Goal: Information Seeking & Learning: Learn about a topic

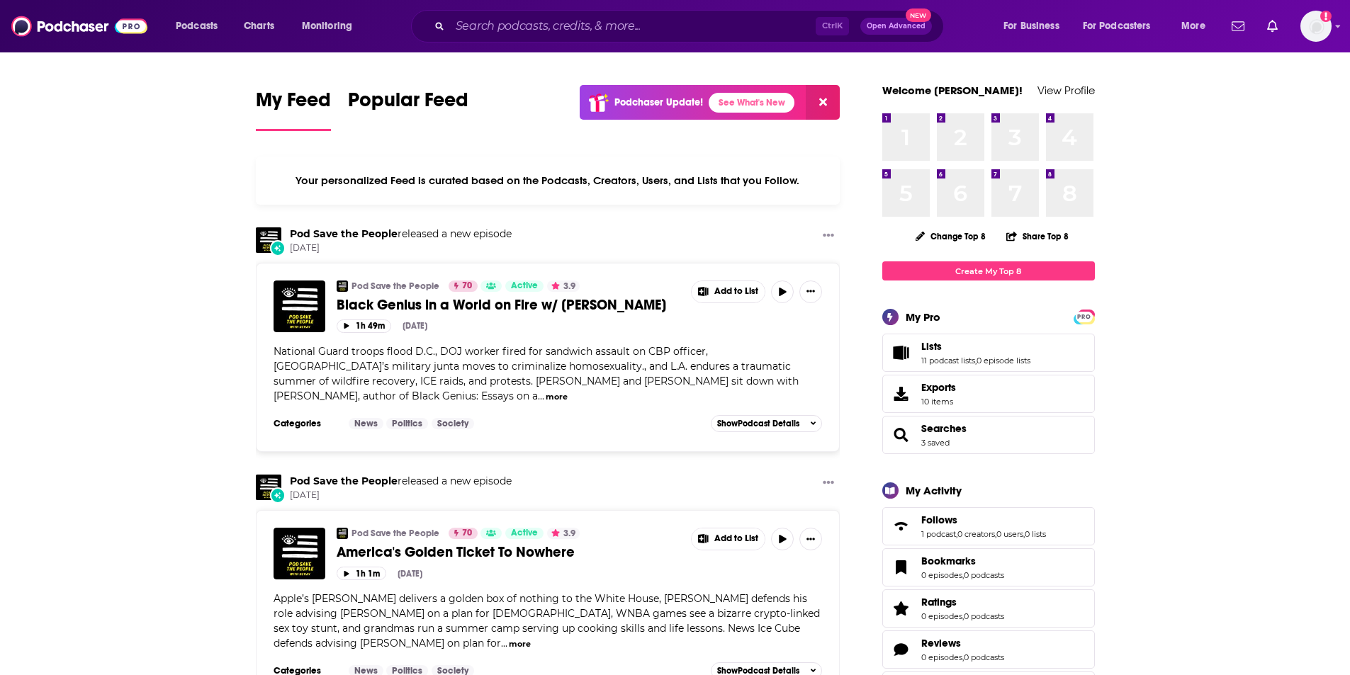
drag, startPoint x: 0, startPoint y: 0, endPoint x: 314, endPoint y: 78, distance: 323.4
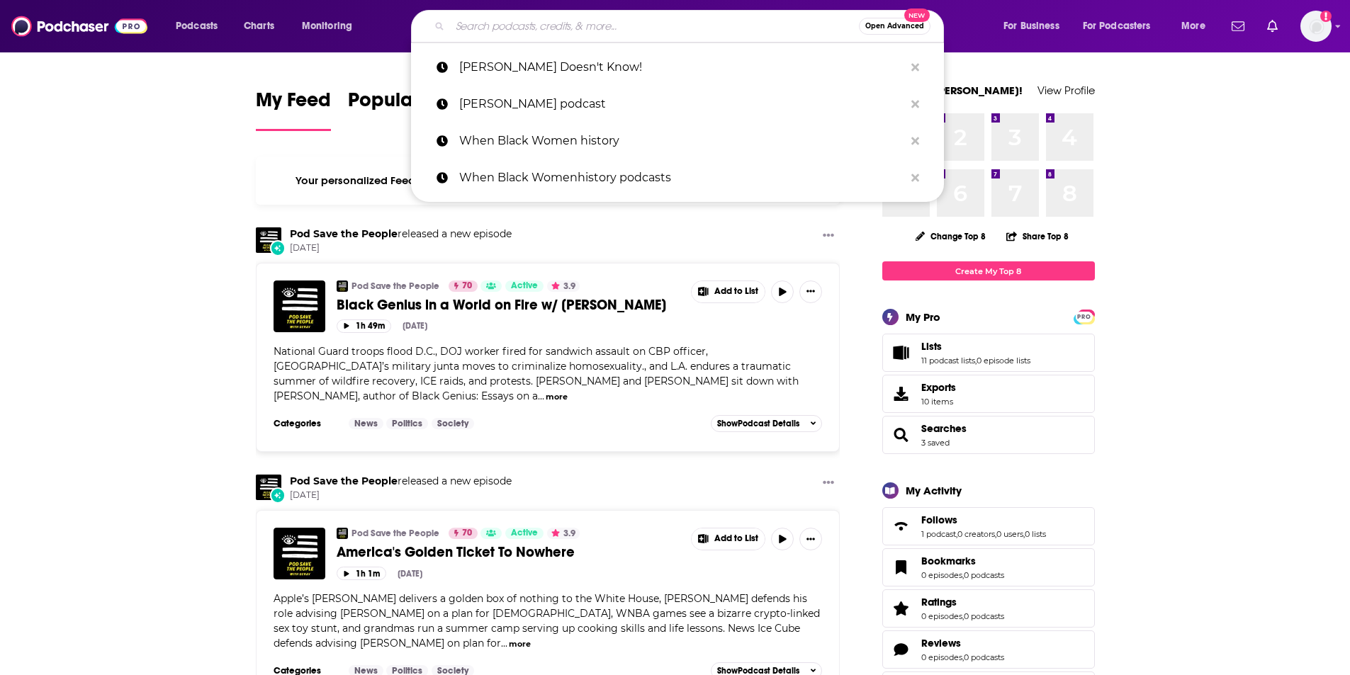
drag, startPoint x: 490, startPoint y: 27, endPoint x: 465, endPoint y: 27, distance: 24.8
paste input ". When Black Women Talk: The Podcast"
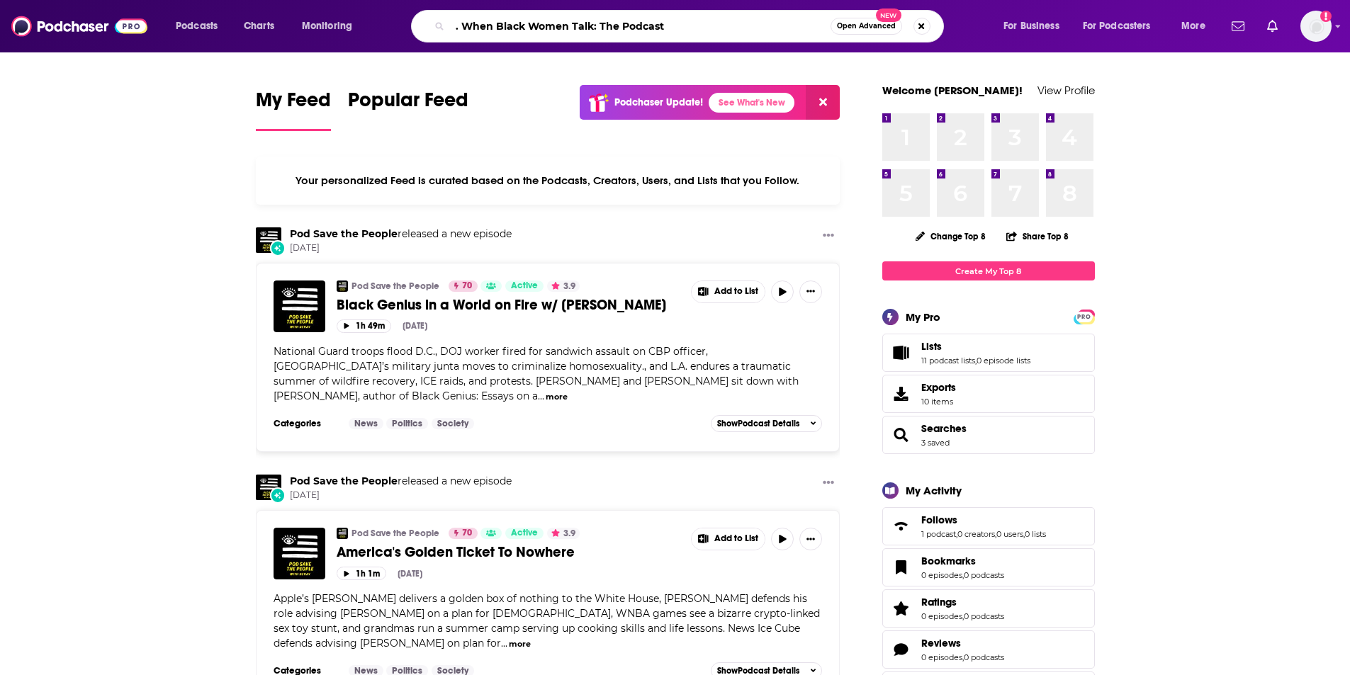
click at [461, 23] on input ". When Black Women Talk: The Podcast" at bounding box center [640, 26] width 380 height 23
type input "When Black Women Talk: The Podcast"
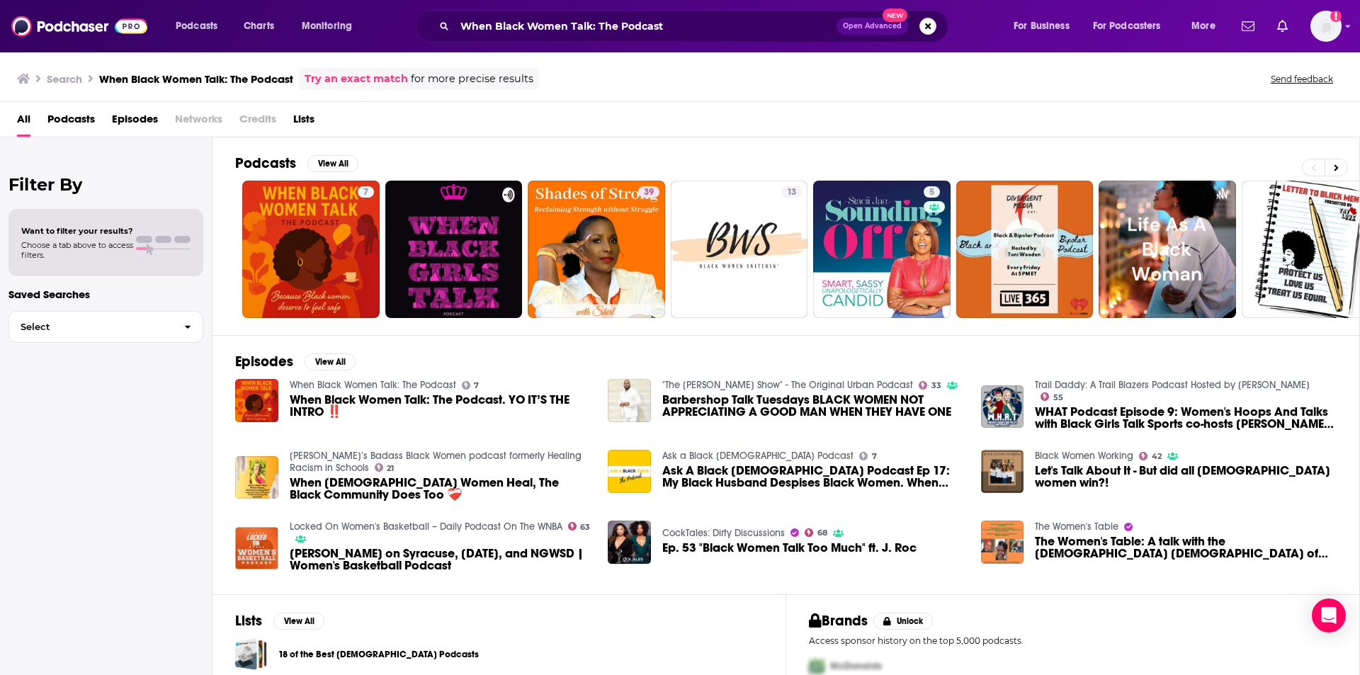
click at [541, 400] on span "When Black Women Talk: The Podcast. YO IT’S THE INTRO ‼️" at bounding box center [441, 406] width 302 height 24
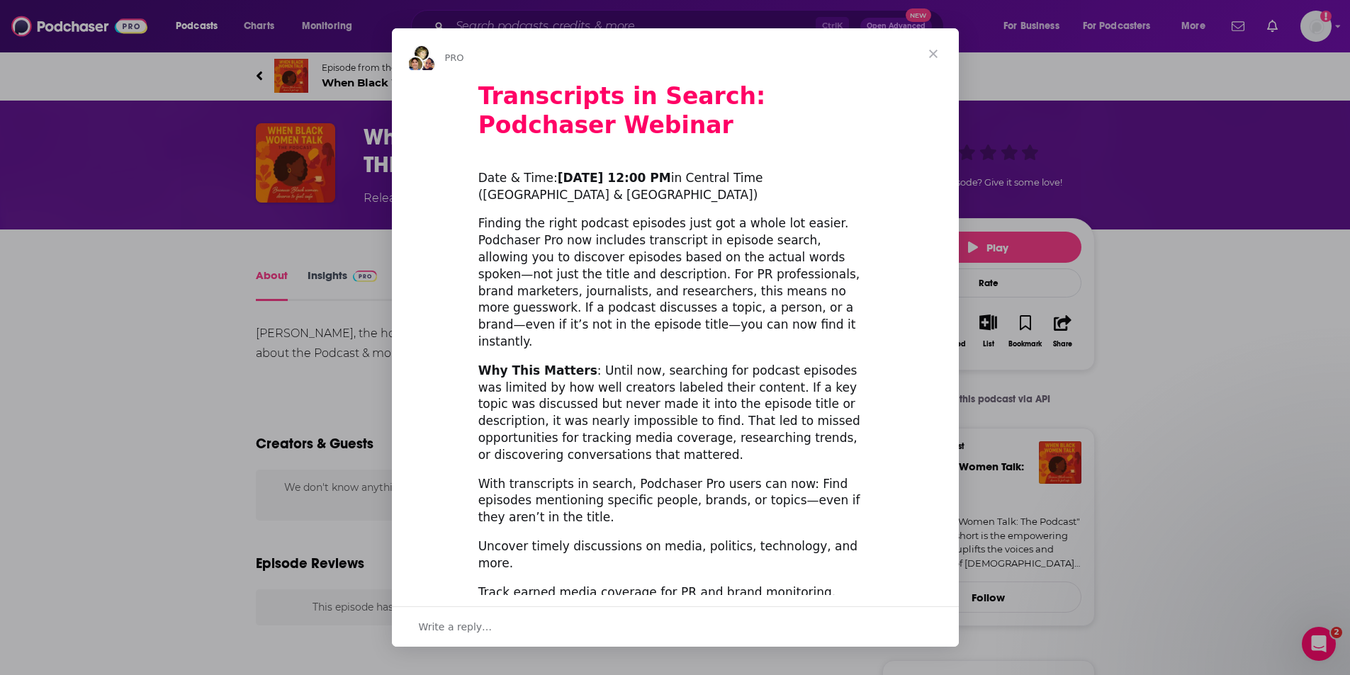
click at [934, 51] on span "Close" at bounding box center [932, 53] width 51 height 51
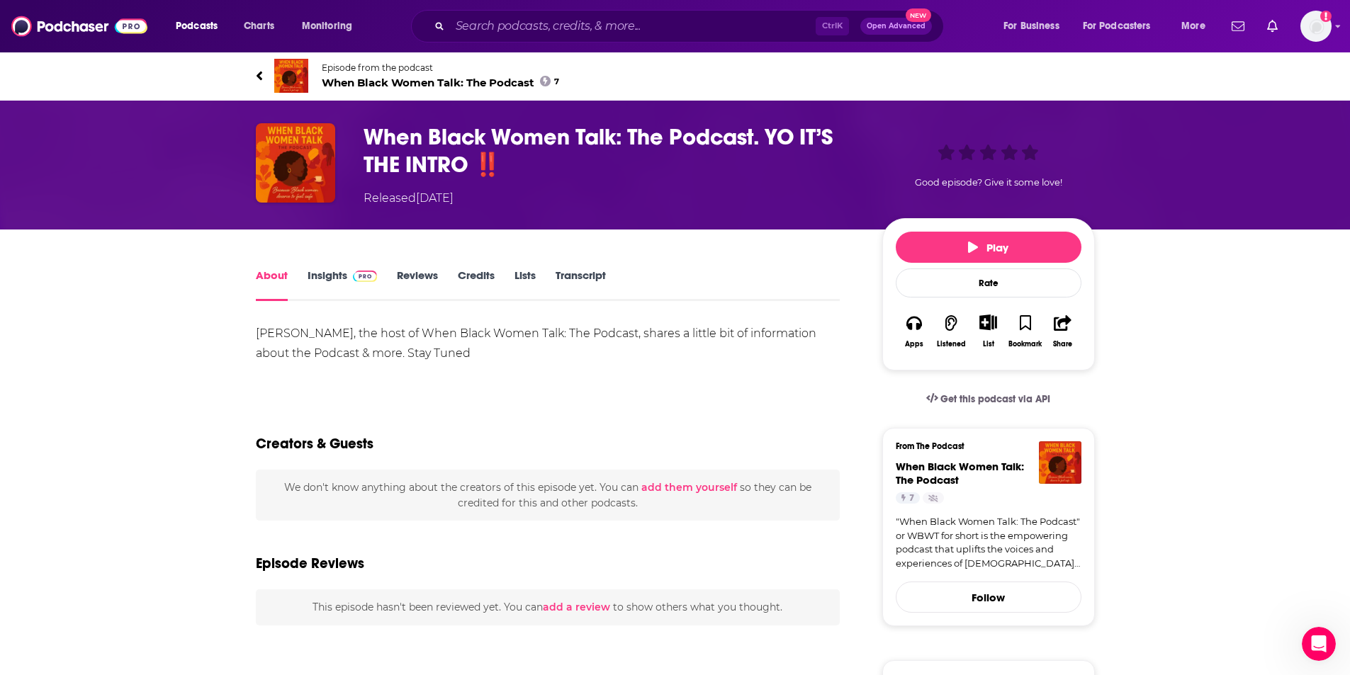
click at [933, 53] on div "Episode from the podcast When Black Women Talk: The Podcast 7 Next Episode" at bounding box center [675, 75] width 839 height 57
click at [334, 277] on link "Insights" at bounding box center [342, 284] width 70 height 33
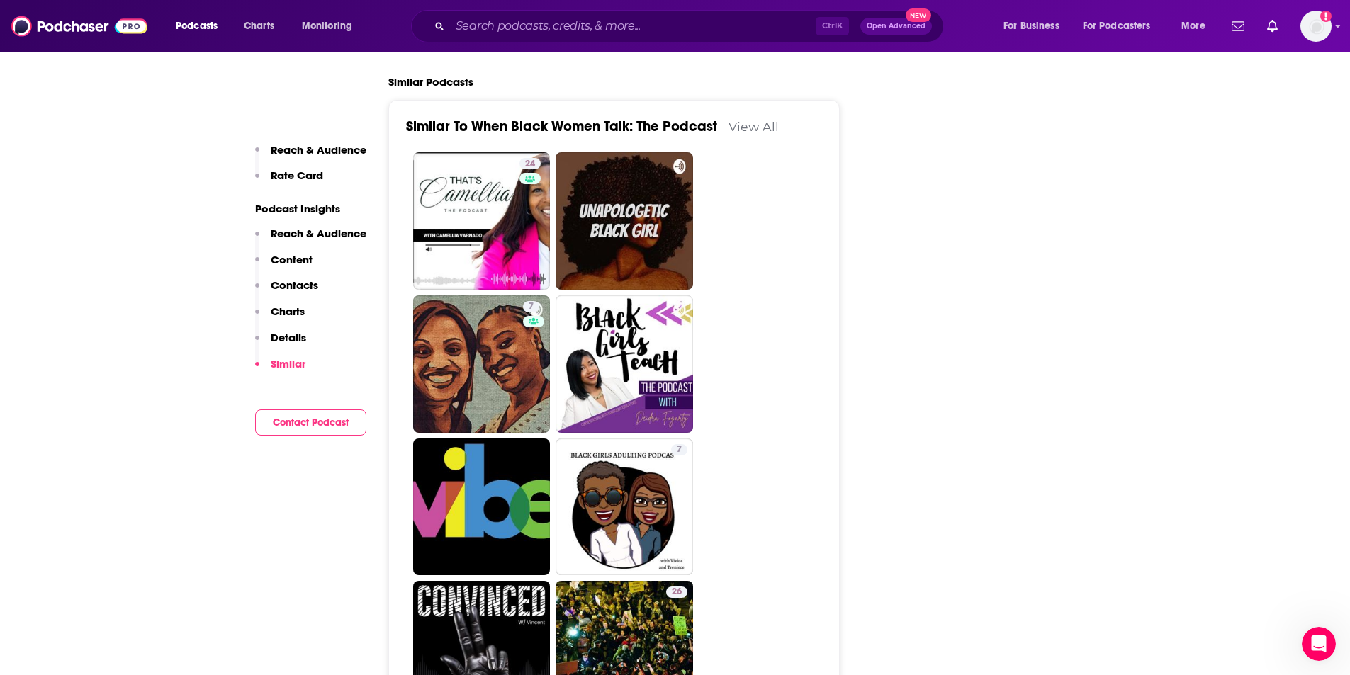
scroll to position [2586, 0]
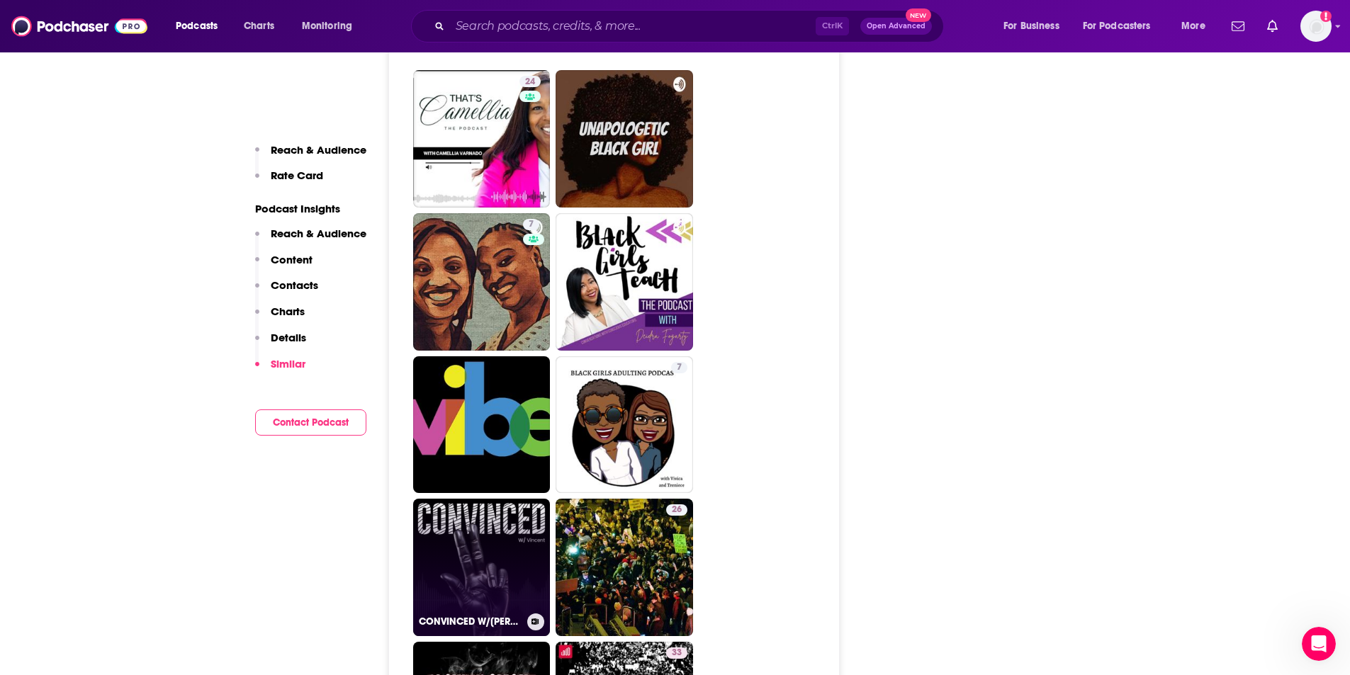
click at [490, 516] on link "CONVINCED W/[PERSON_NAME]" at bounding box center [481, 567] width 137 height 137
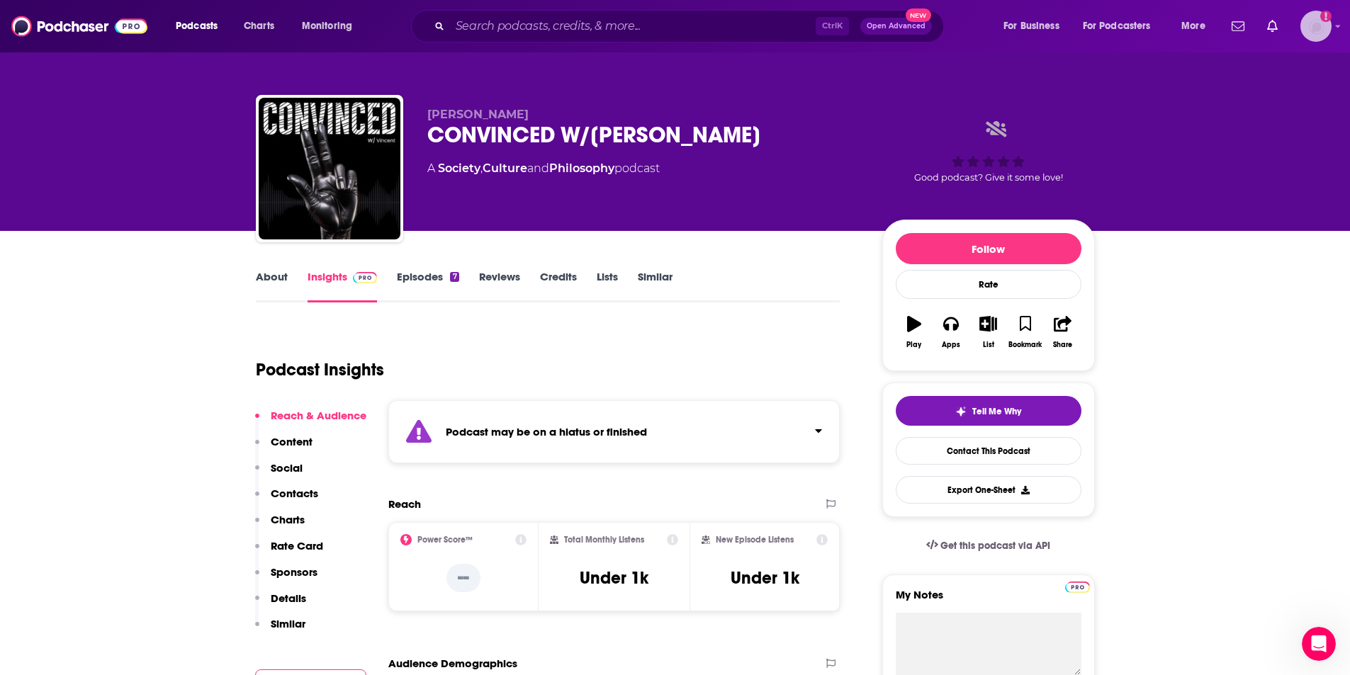
drag, startPoint x: 1338, startPoint y: 33, endPoint x: 1337, endPoint y: 45, distance: 12.8
click at [1337, 45] on div "Podcasts Charts Monitoring Ctrl K Open Advanced New For Business For Podcasters…" at bounding box center [675, 26] width 1350 height 52
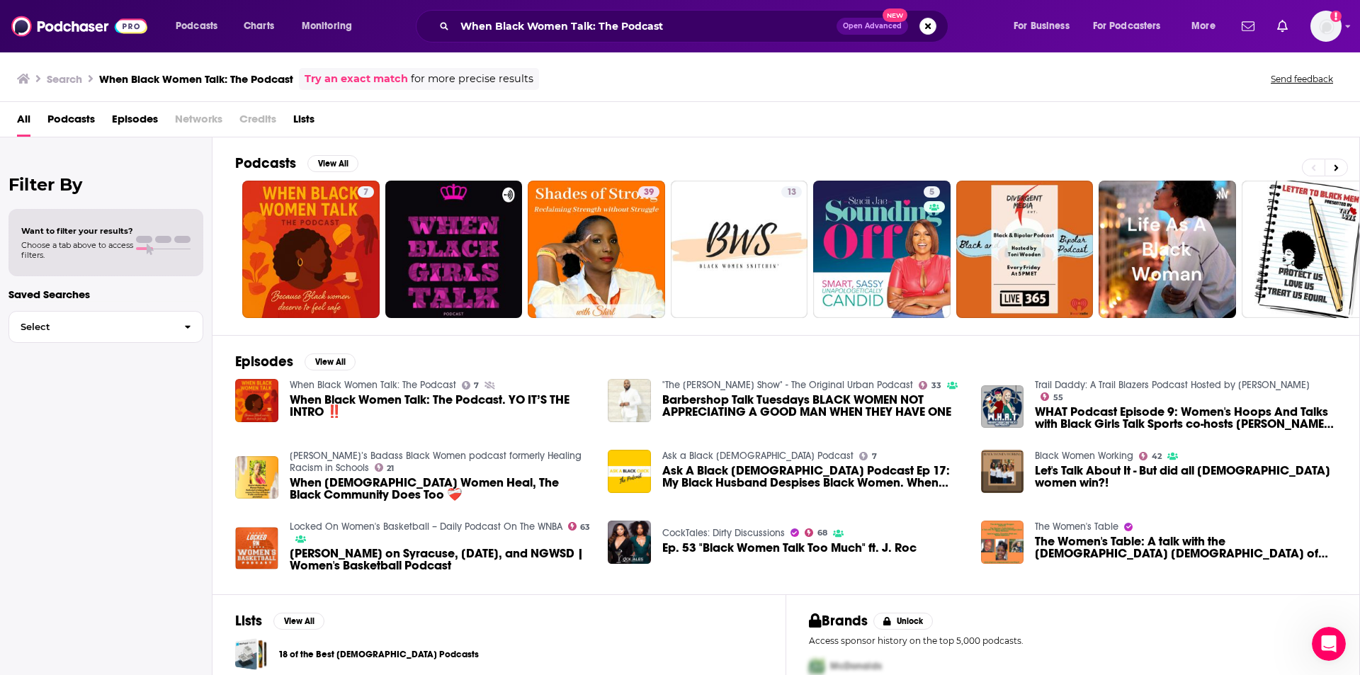
click at [123, 258] on span "Choose a tab above to access filters." at bounding box center [77, 250] width 112 height 20
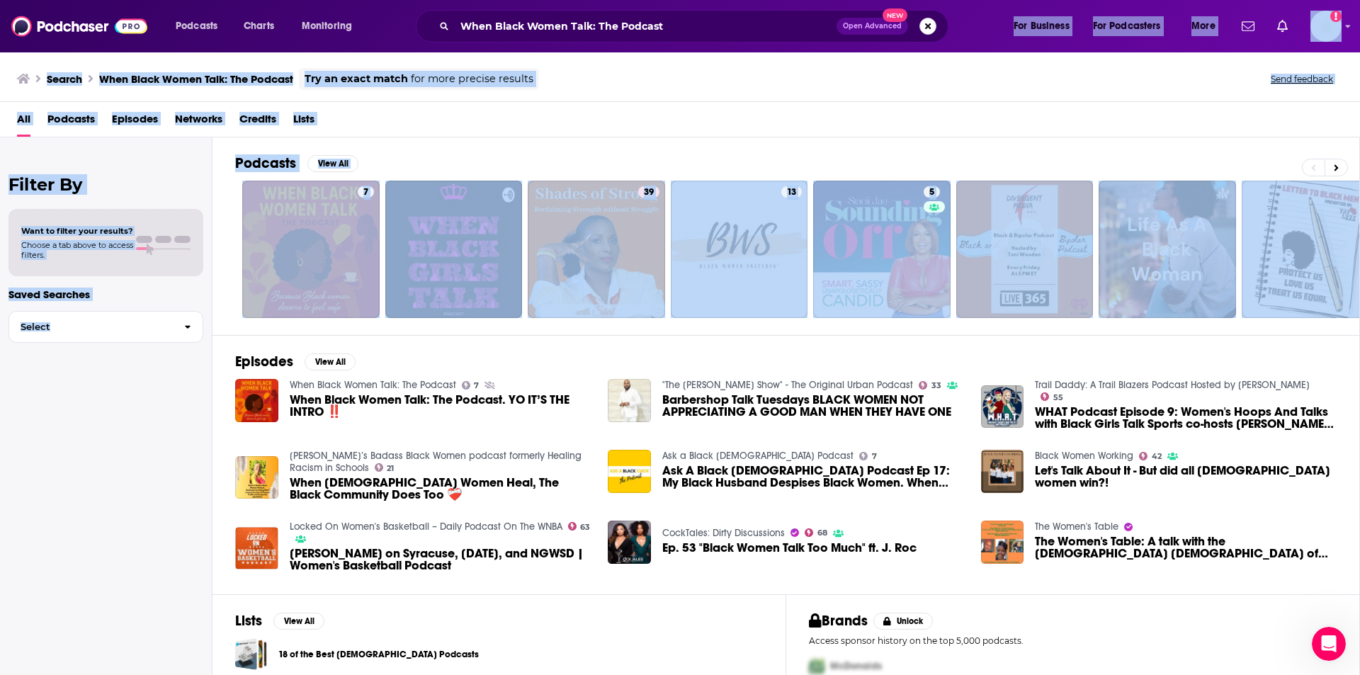
click at [928, 24] on button "Search podcasts, credits, & more..." at bounding box center [928, 26] width 17 height 17
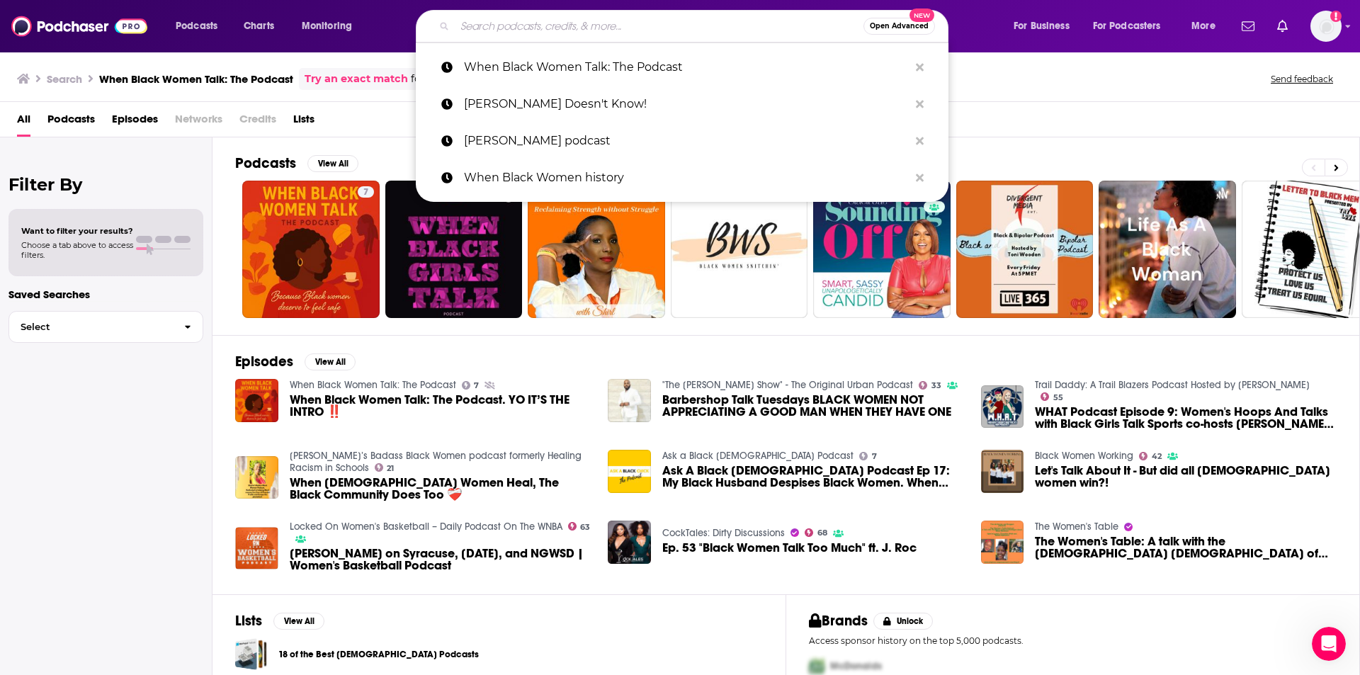
click at [507, 21] on input "Search podcasts, credits, & more..." at bounding box center [659, 26] width 409 height 23
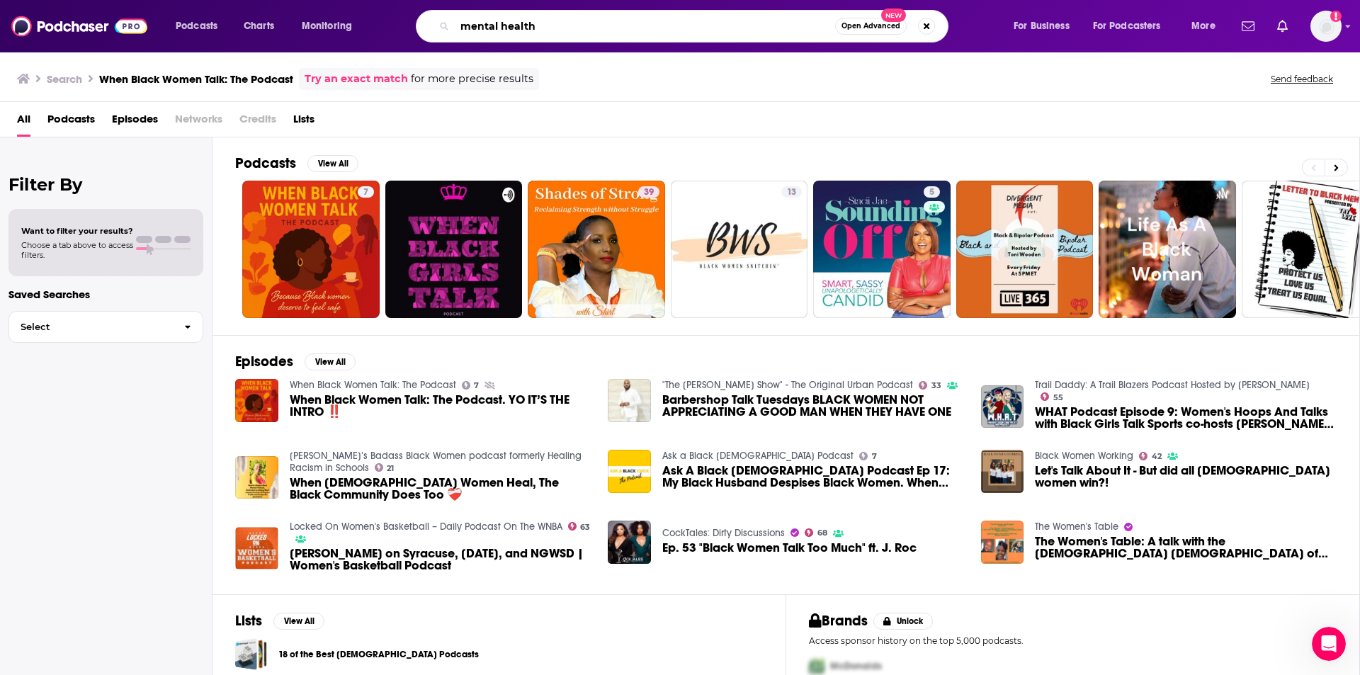
type input "mental health"
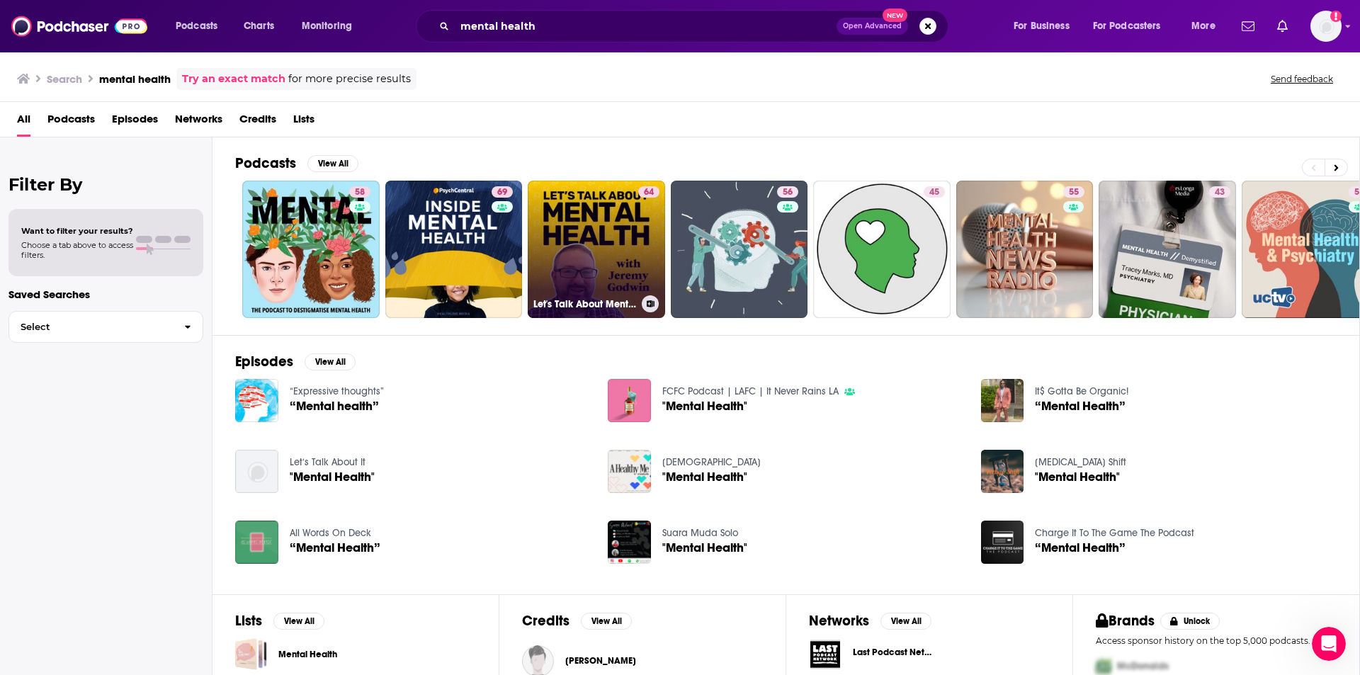
click at [611, 228] on link "64 Let's Talk About Mental Health" at bounding box center [596, 249] width 137 height 137
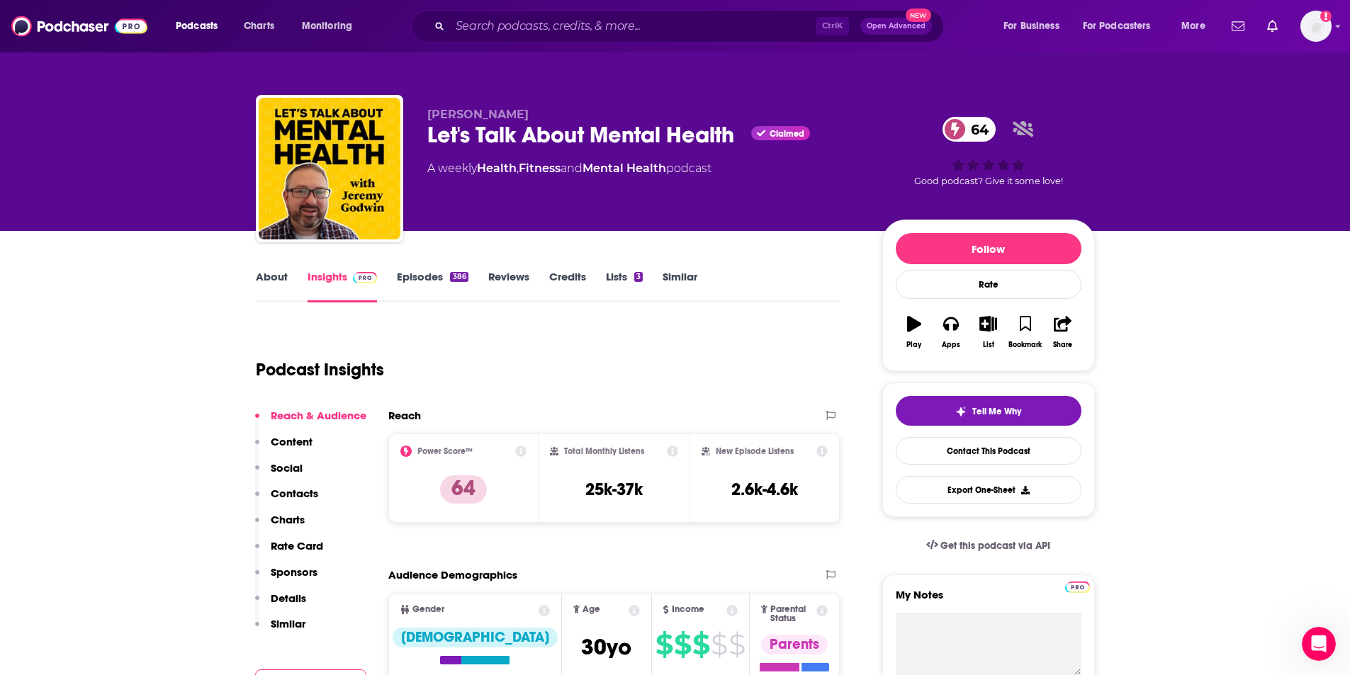
click at [422, 281] on link "Episodes 386" at bounding box center [432, 286] width 71 height 33
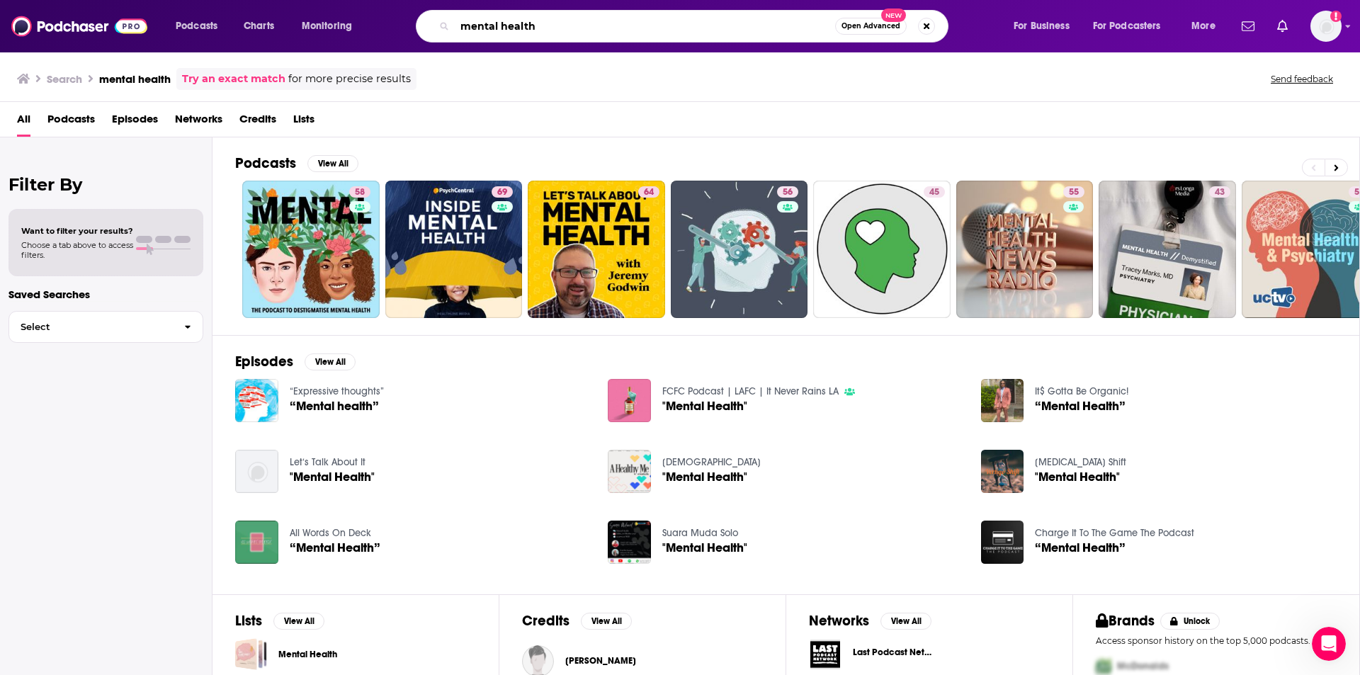
click at [562, 29] on input "mental health" at bounding box center [645, 26] width 380 height 23
type input "mental health justice"
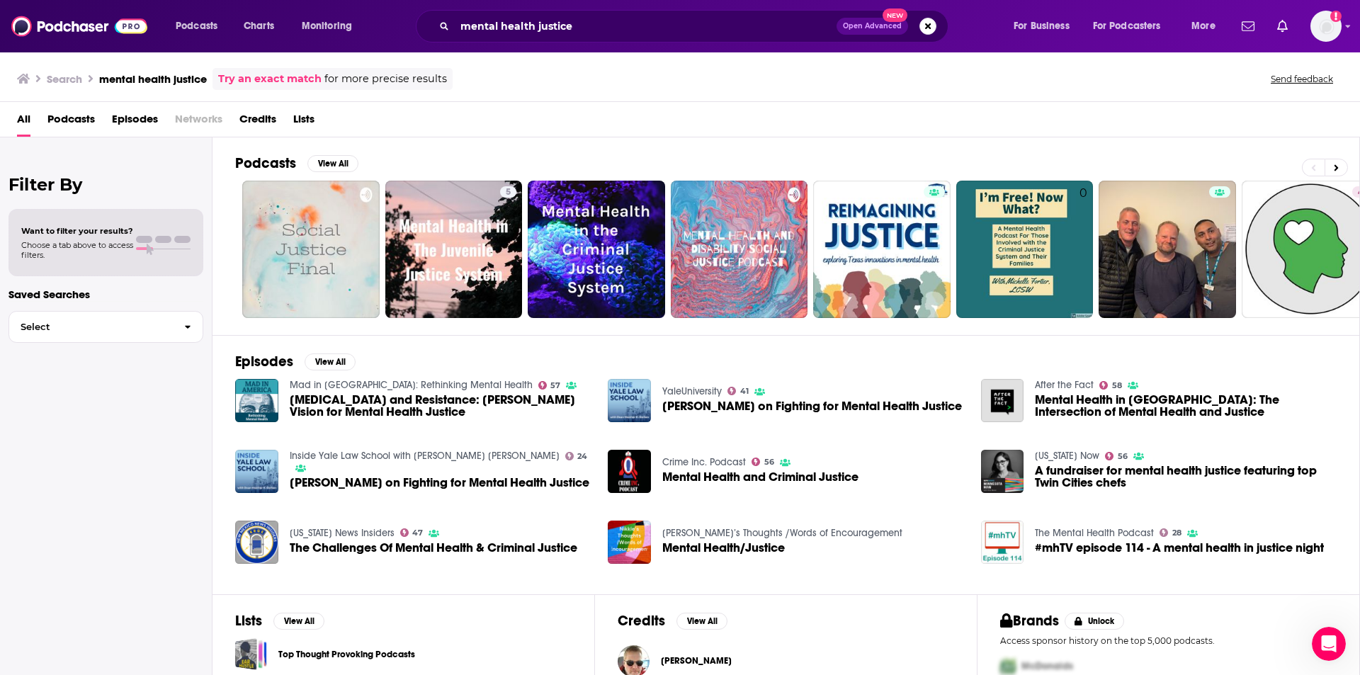
click at [368, 402] on span "[MEDICAL_DATA] and Resistance: [PERSON_NAME] Vision for Mental Health Justice" at bounding box center [441, 406] width 302 height 24
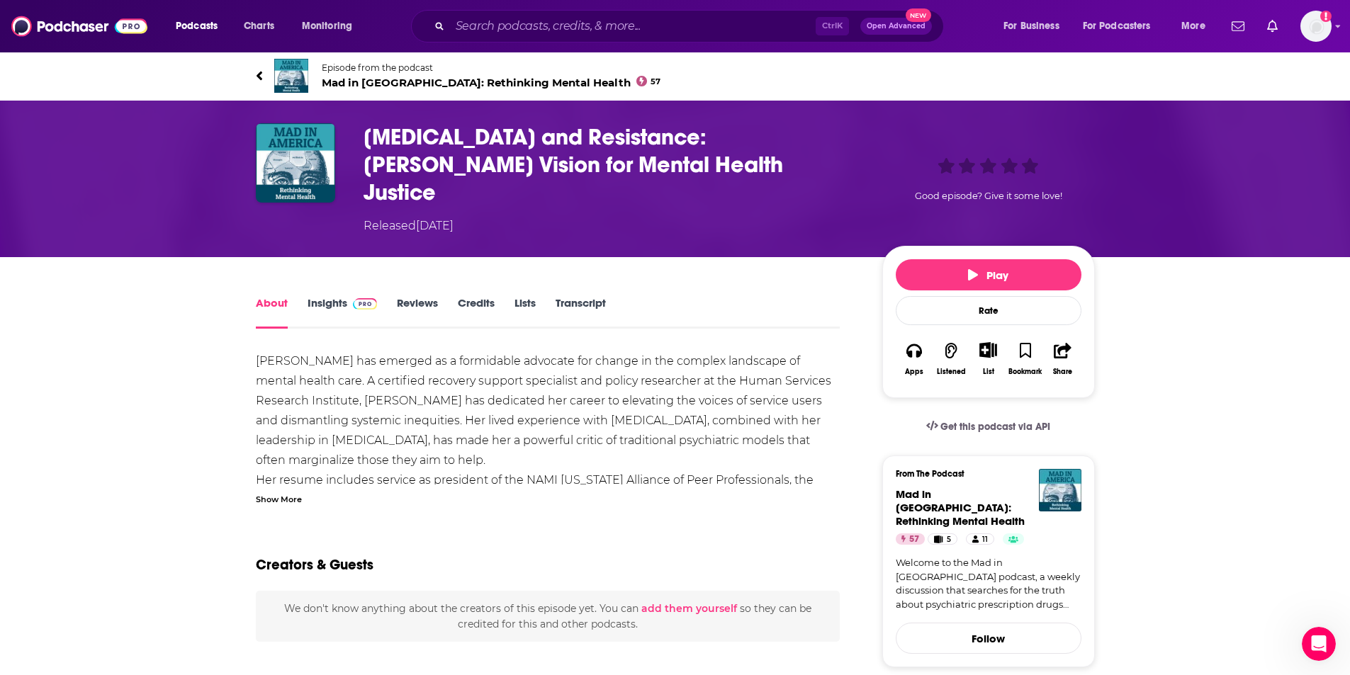
click at [324, 296] on link "Insights" at bounding box center [342, 312] width 70 height 33
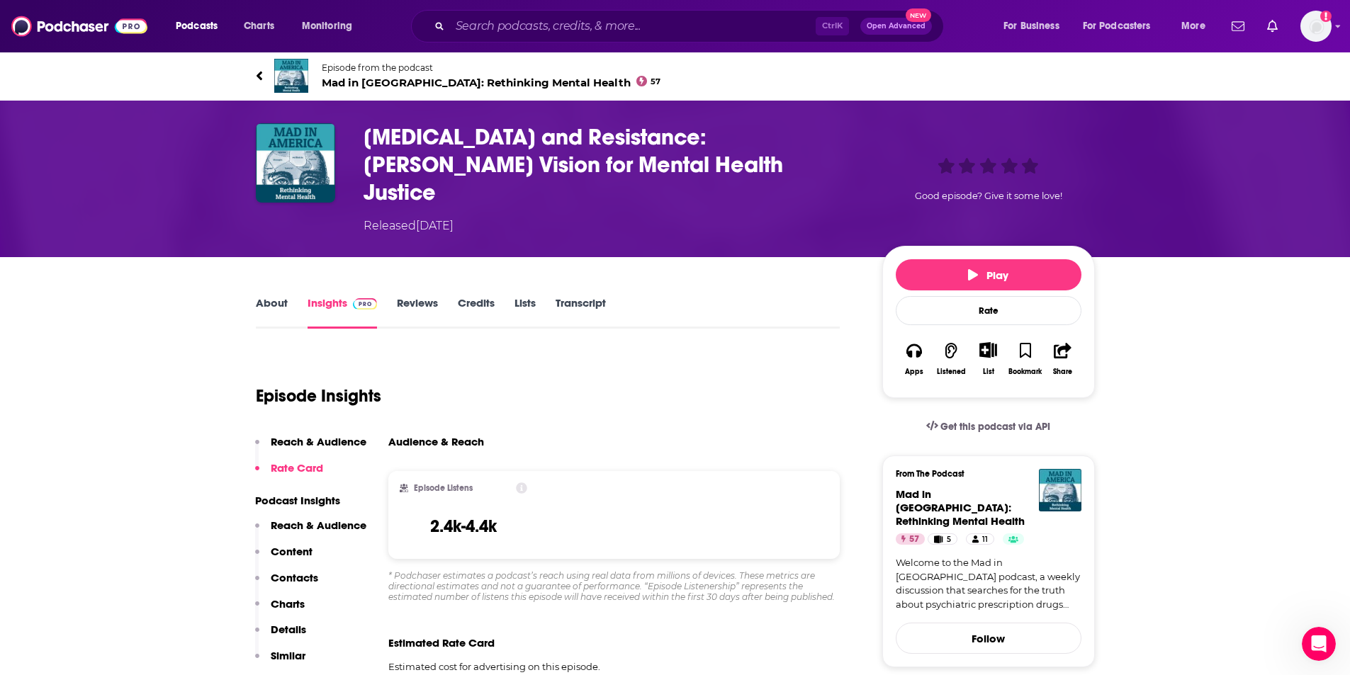
click at [331, 296] on link "Insights" at bounding box center [342, 312] width 70 height 33
click at [264, 296] on link "About" at bounding box center [272, 312] width 32 height 33
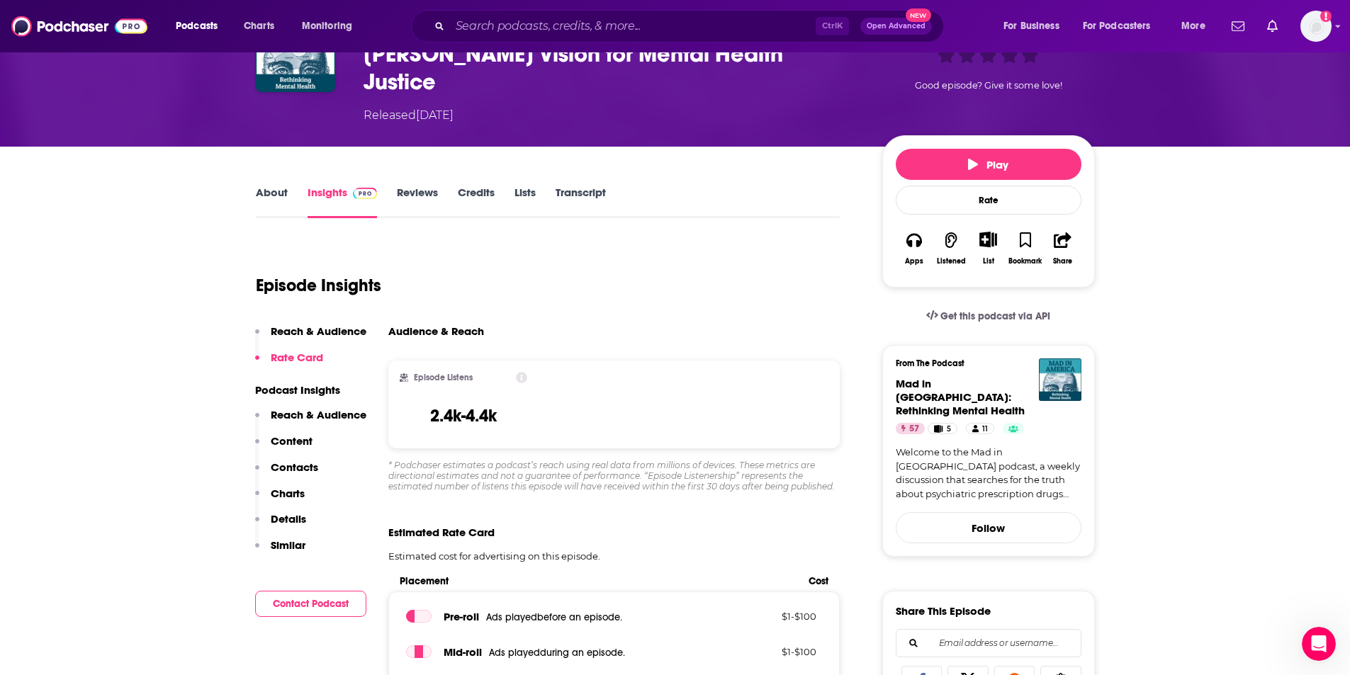
scroll to position [102, 0]
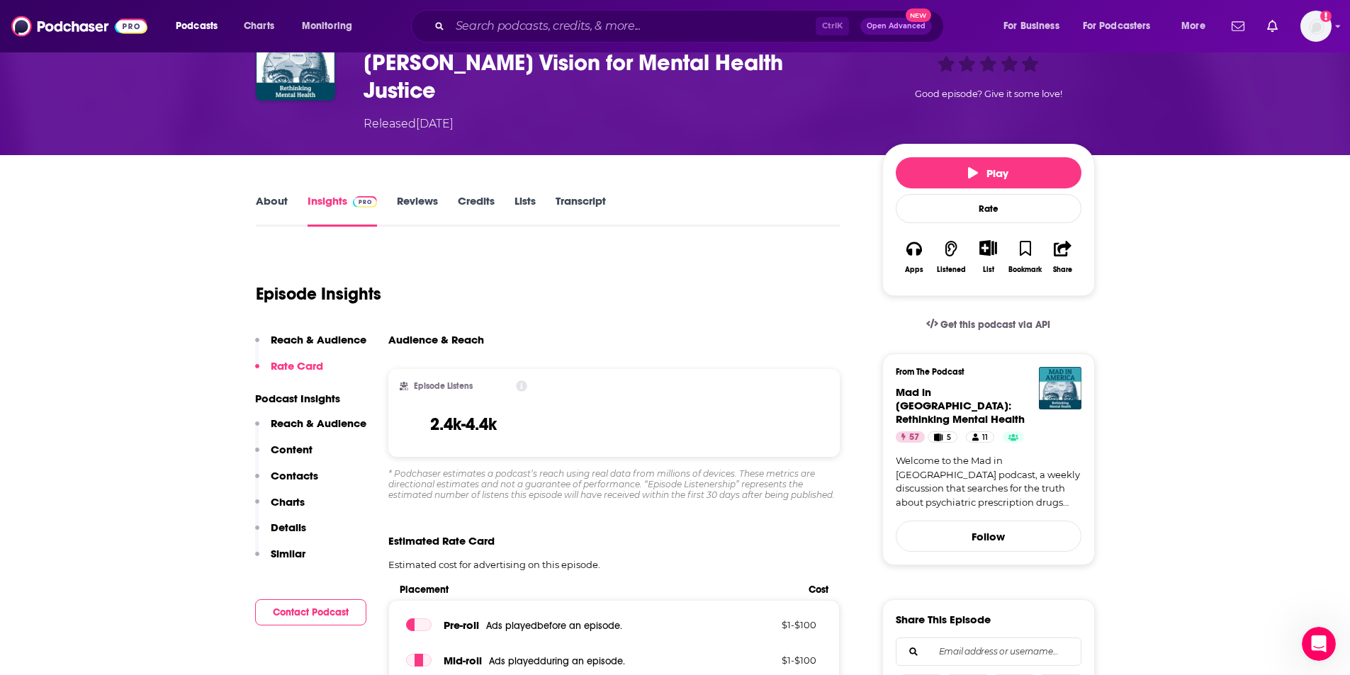
click at [268, 194] on link "About" at bounding box center [272, 210] width 32 height 33
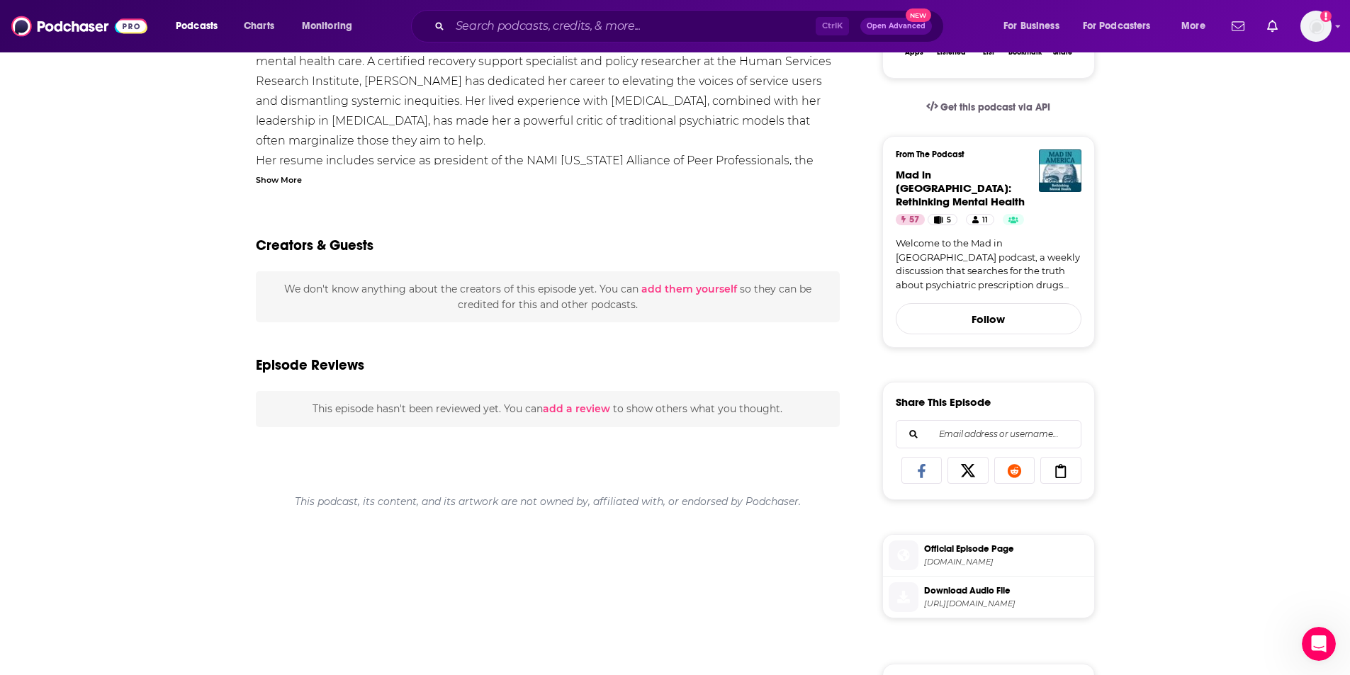
scroll to position [322, 0]
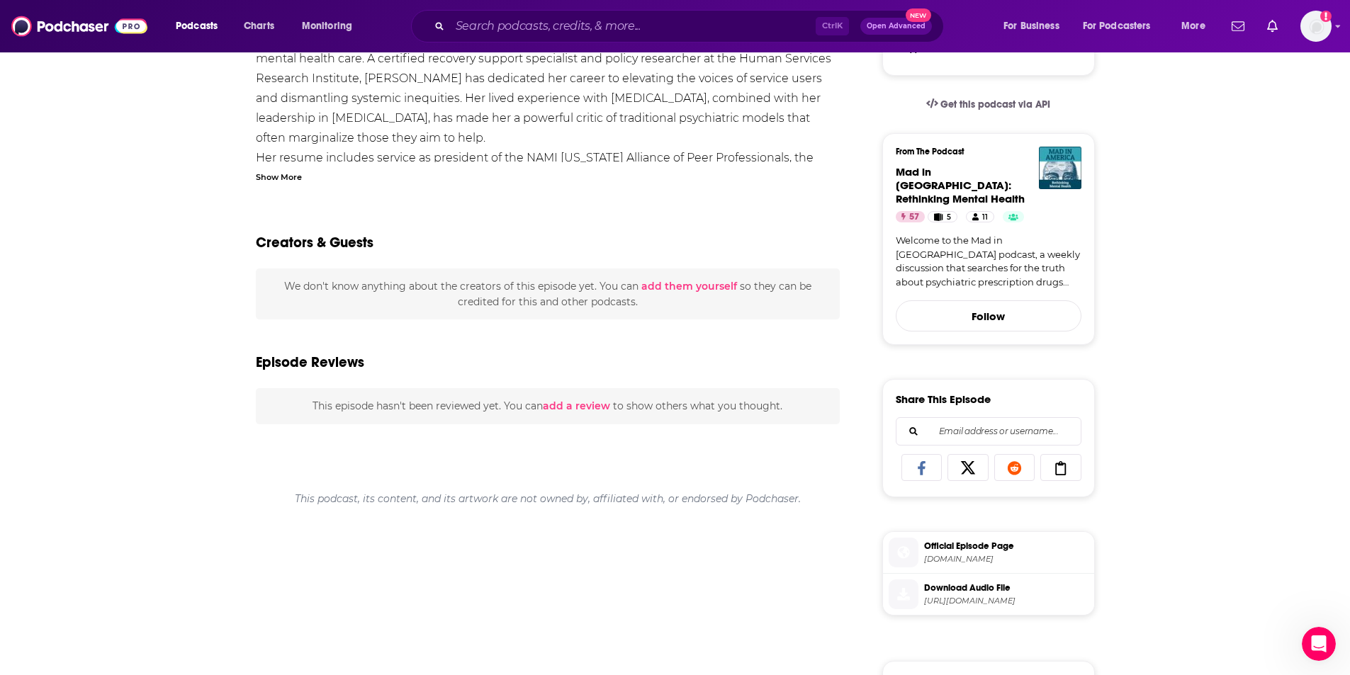
click at [965, 234] on link "Welcome to the Mad in [GEOGRAPHIC_DATA] podcast, a weekly discussion that searc…" at bounding box center [988, 261] width 186 height 55
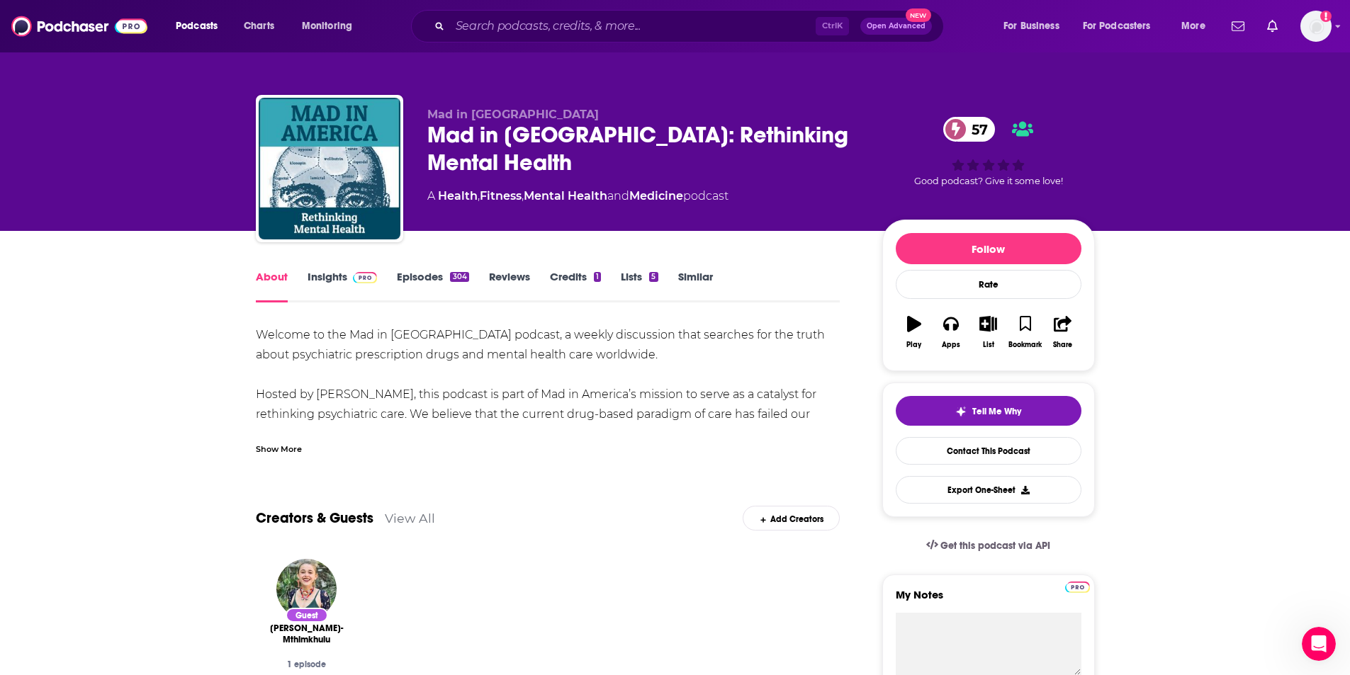
click at [266, 445] on div "Show More" at bounding box center [279, 447] width 46 height 13
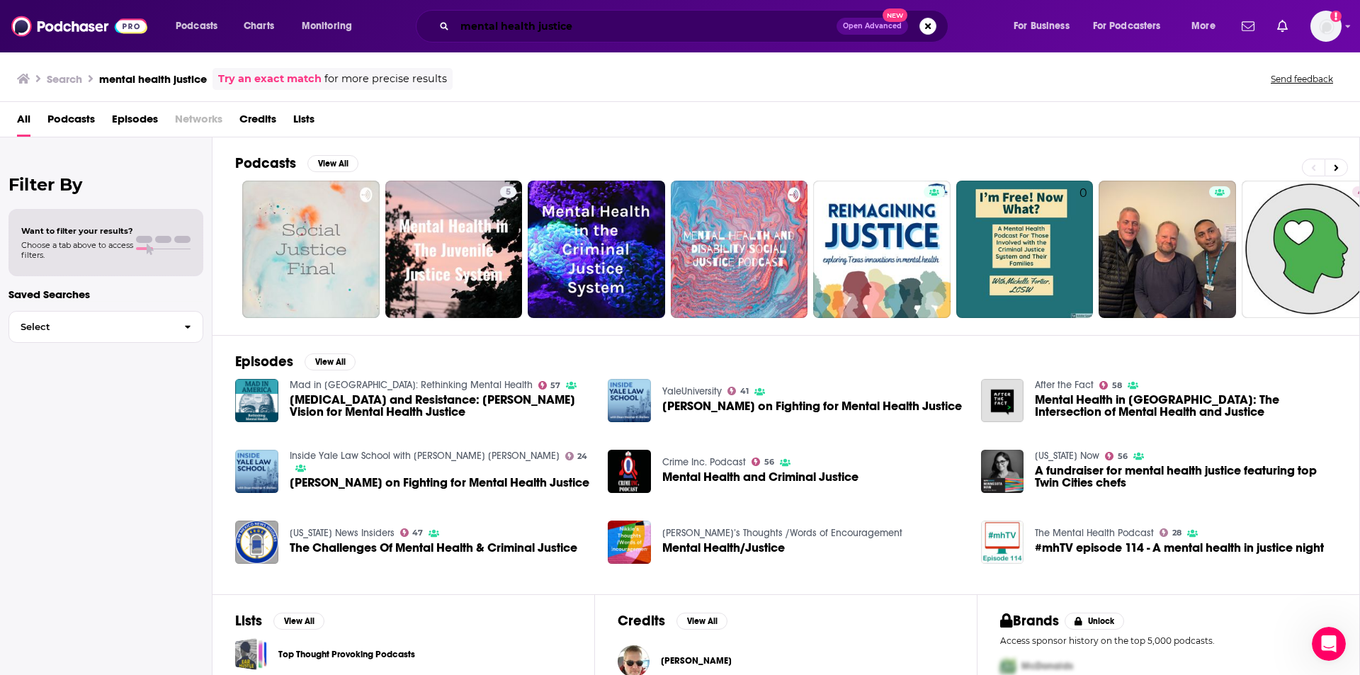
click at [613, 30] on input "mental health justice" at bounding box center [646, 26] width 382 height 23
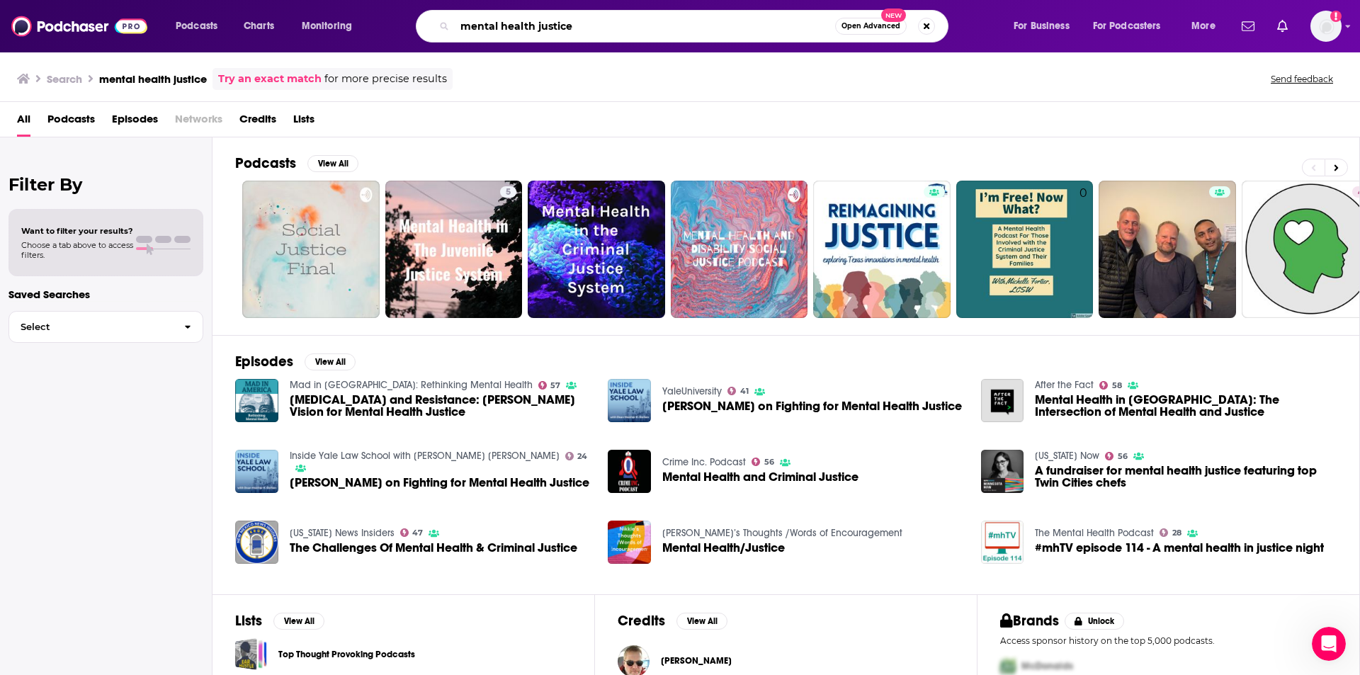
drag, startPoint x: 615, startPoint y: 30, endPoint x: 478, endPoint y: 25, distance: 136.8
click at [478, 25] on input "mental health justice" at bounding box center [645, 26] width 380 height 23
type input "m"
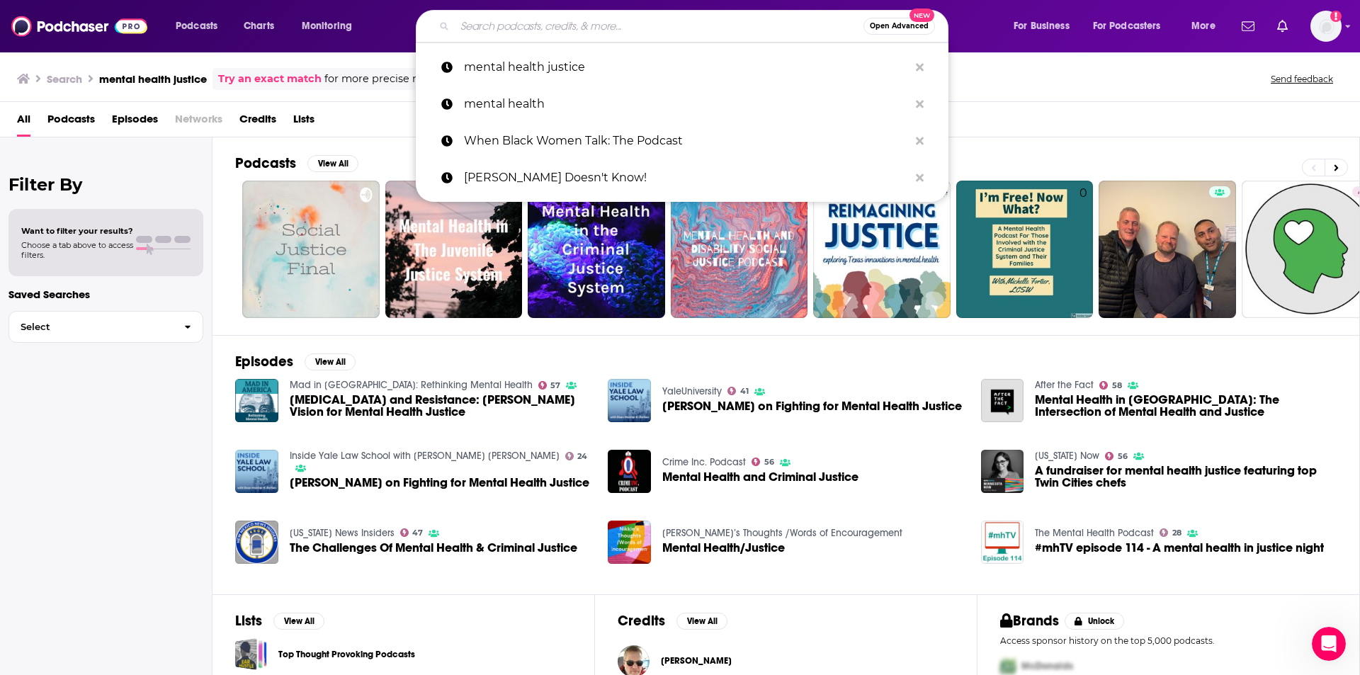
paste input "Mental Black Mom"
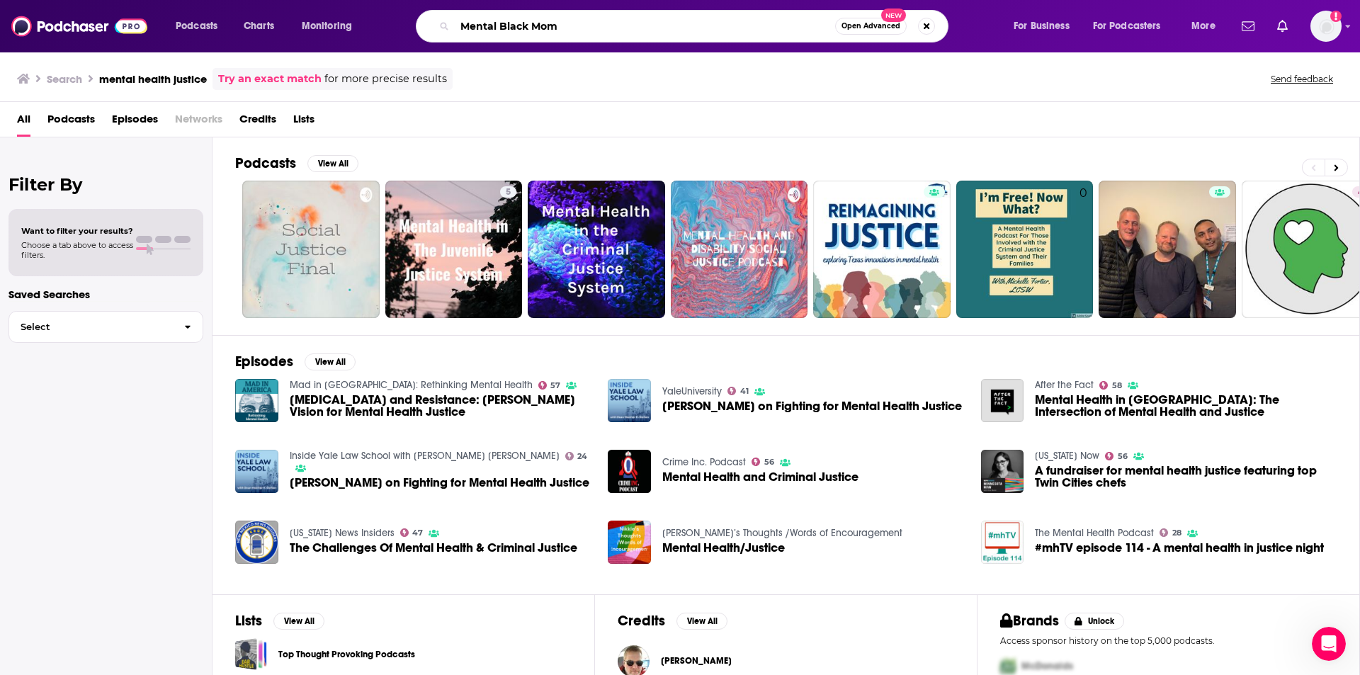
type input "Mental Black Mom"
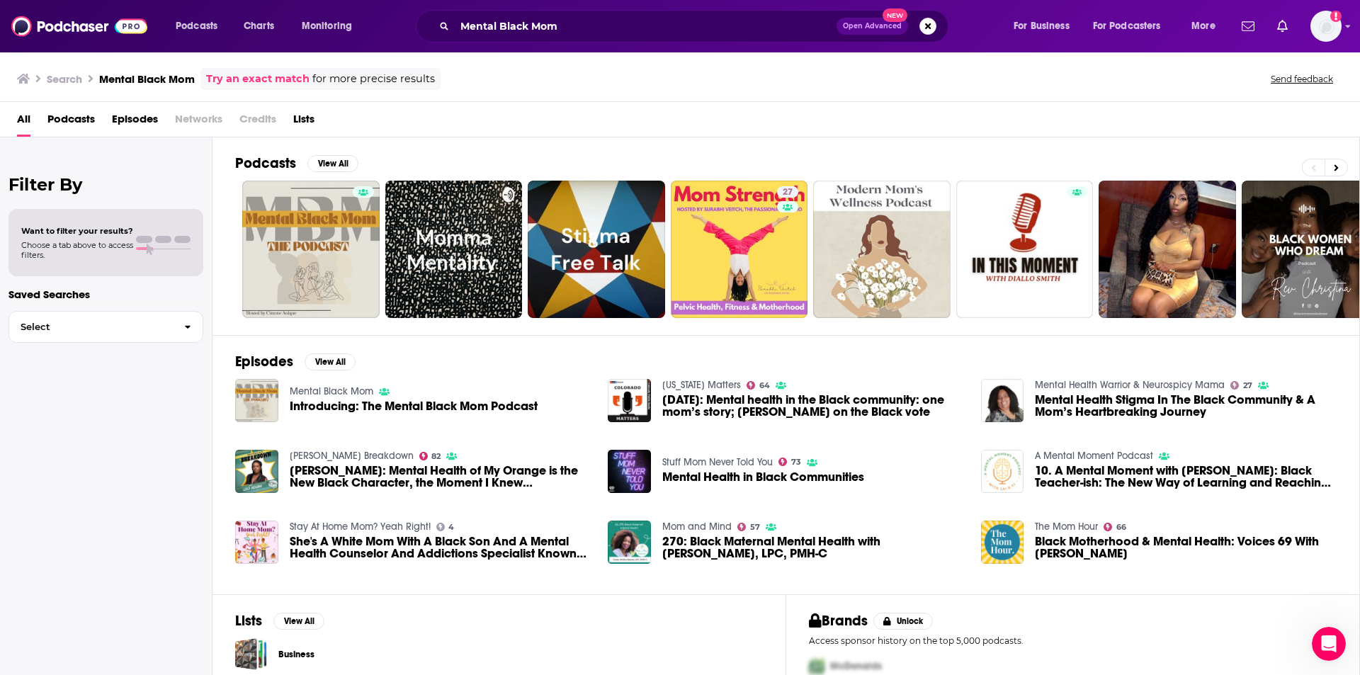
click at [496, 405] on span "Introducing: The Mental Black Mom Podcast" at bounding box center [414, 406] width 248 height 12
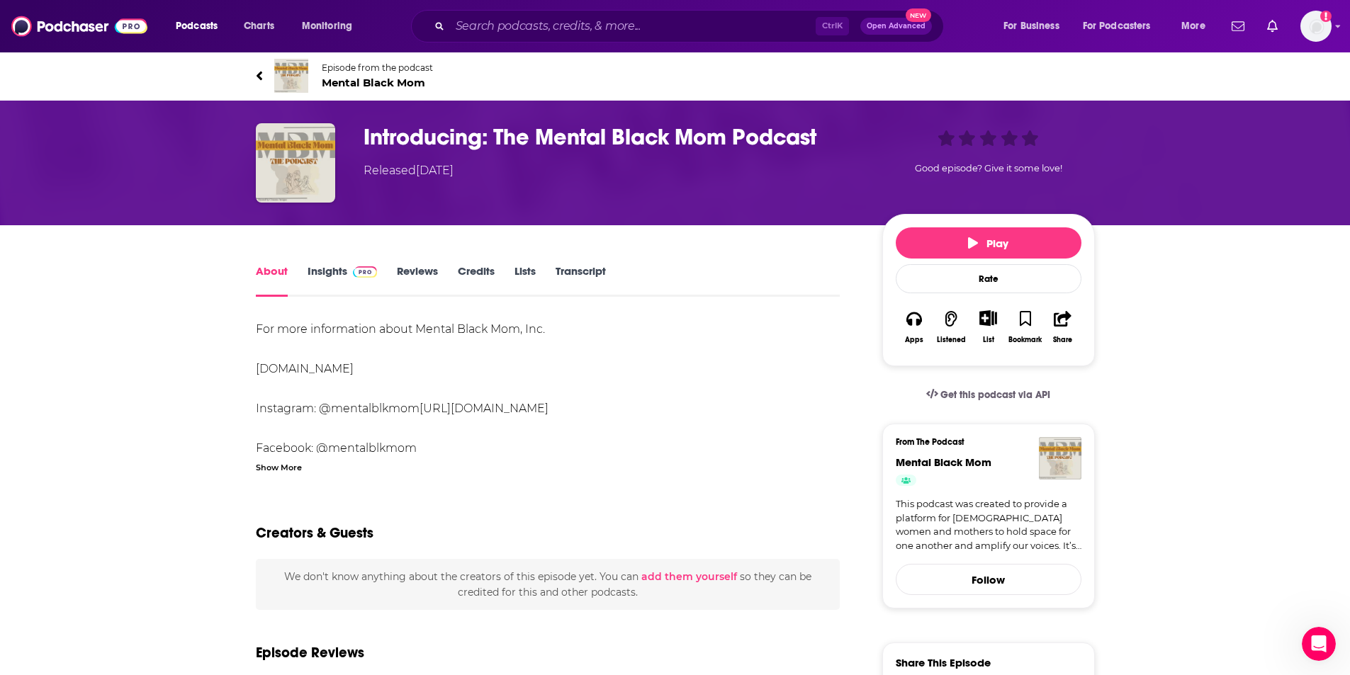
click at [323, 275] on link "Insights" at bounding box center [342, 280] width 70 height 33
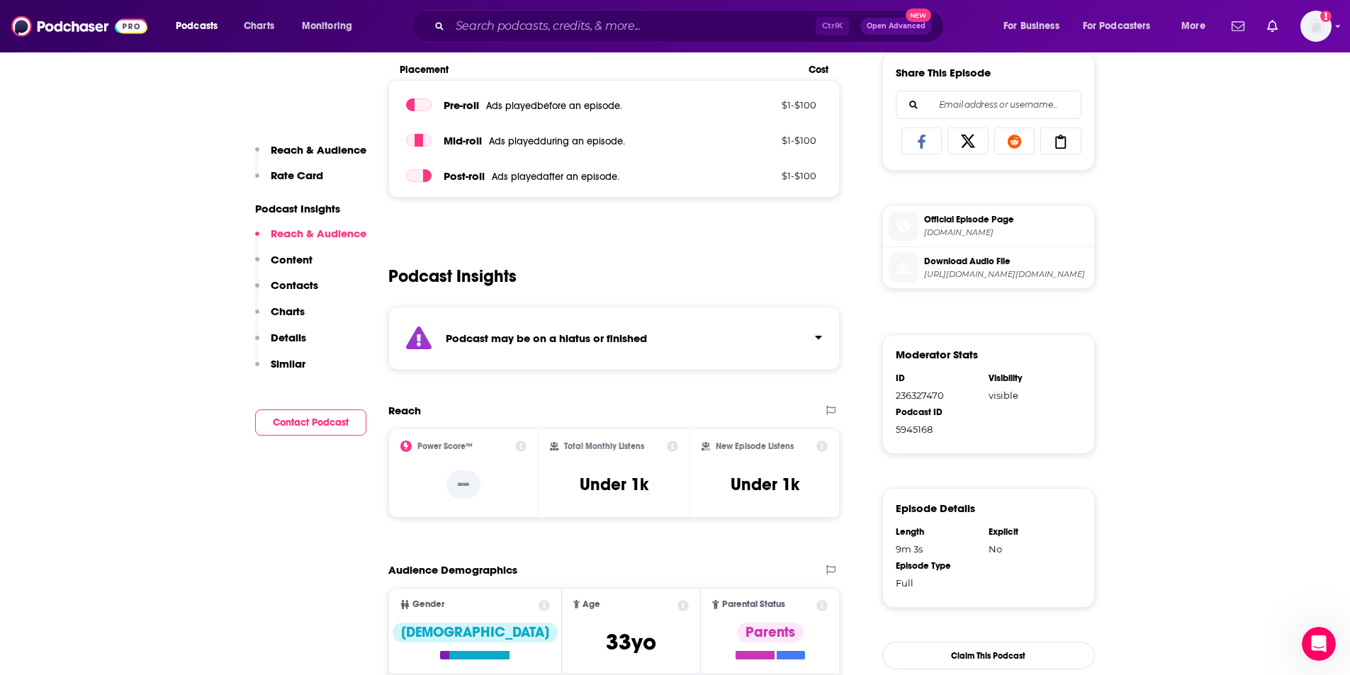
scroll to position [1180, 0]
